Goal: Check status: Check status

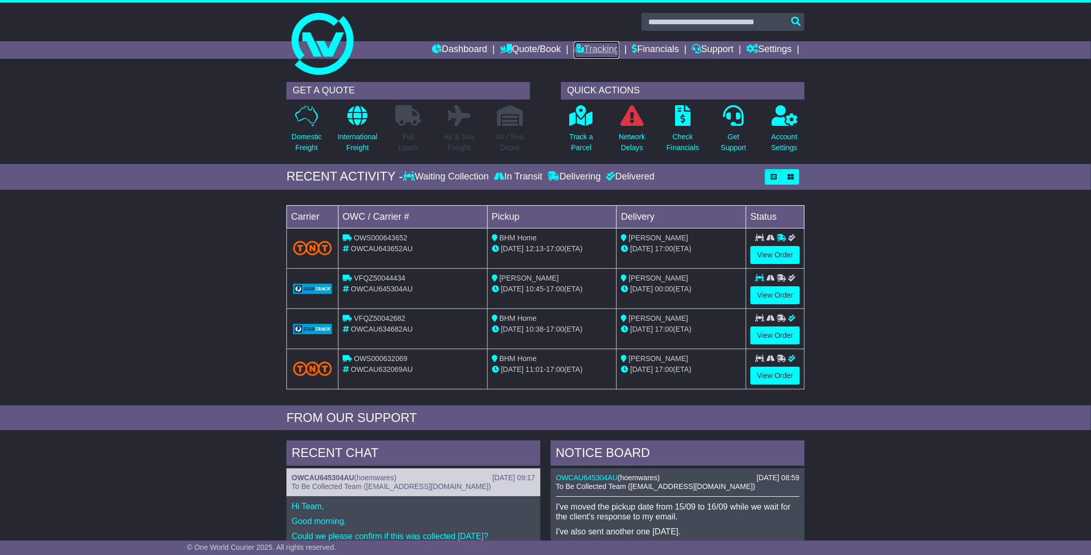
click at [587, 53] on link "Tracking" at bounding box center [596, 50] width 45 height 18
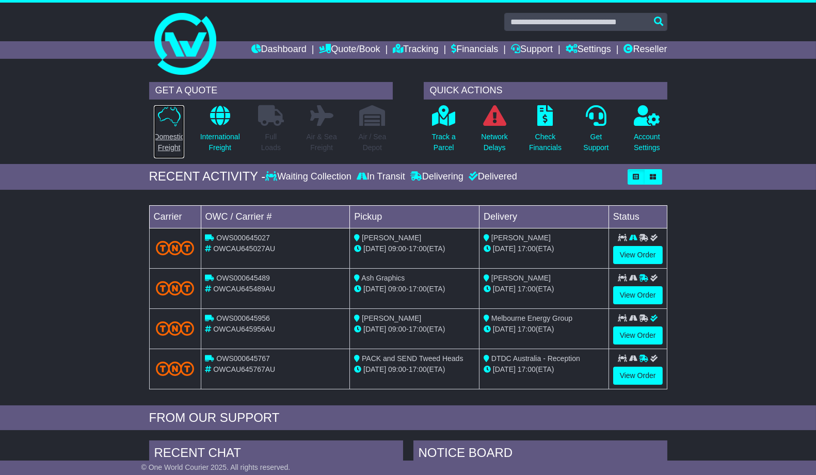
click at [179, 135] on p "Domestic Freight" at bounding box center [169, 143] width 30 height 22
